Goal: Task Accomplishment & Management: Use online tool/utility

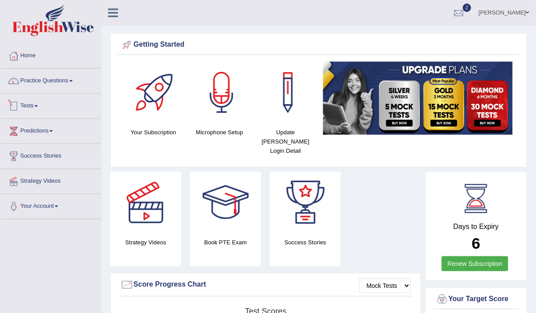
click at [33, 104] on link "Tests" at bounding box center [50, 105] width 100 height 22
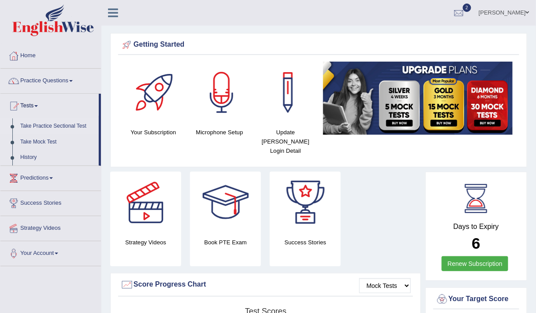
click at [39, 123] on link "Take Practice Sectional Test" at bounding box center [57, 127] width 82 height 16
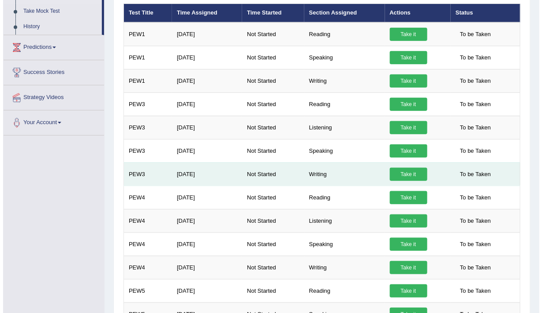
scroll to position [150, 0]
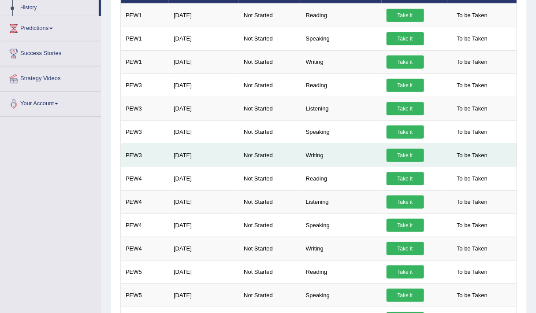
click at [392, 155] on link "Take it" at bounding box center [404, 155] width 37 height 13
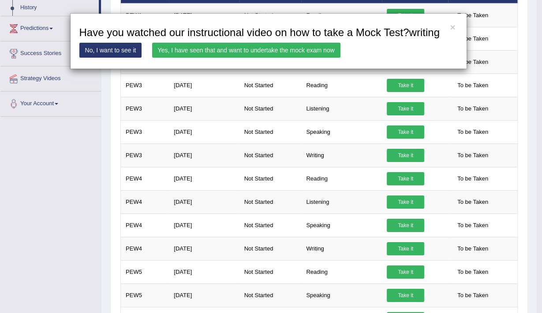
click at [228, 48] on link "Yes, I have seen that and want to undertake the mock exam now" at bounding box center [246, 50] width 188 height 15
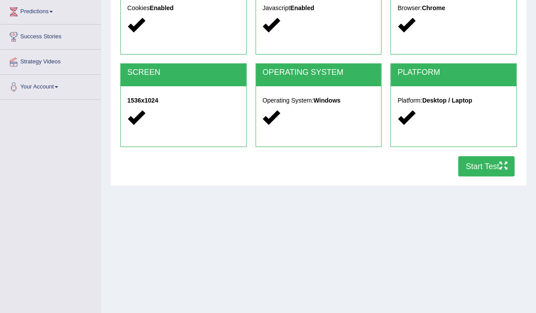
scroll to position [145, 0]
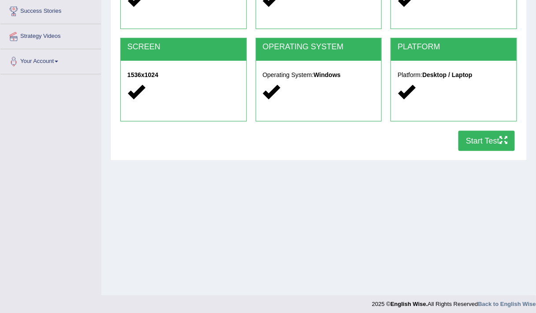
click at [483, 141] on button "Start Test" at bounding box center [486, 141] width 56 height 20
